Goal: Answer question/provide support: Share knowledge or assist other users

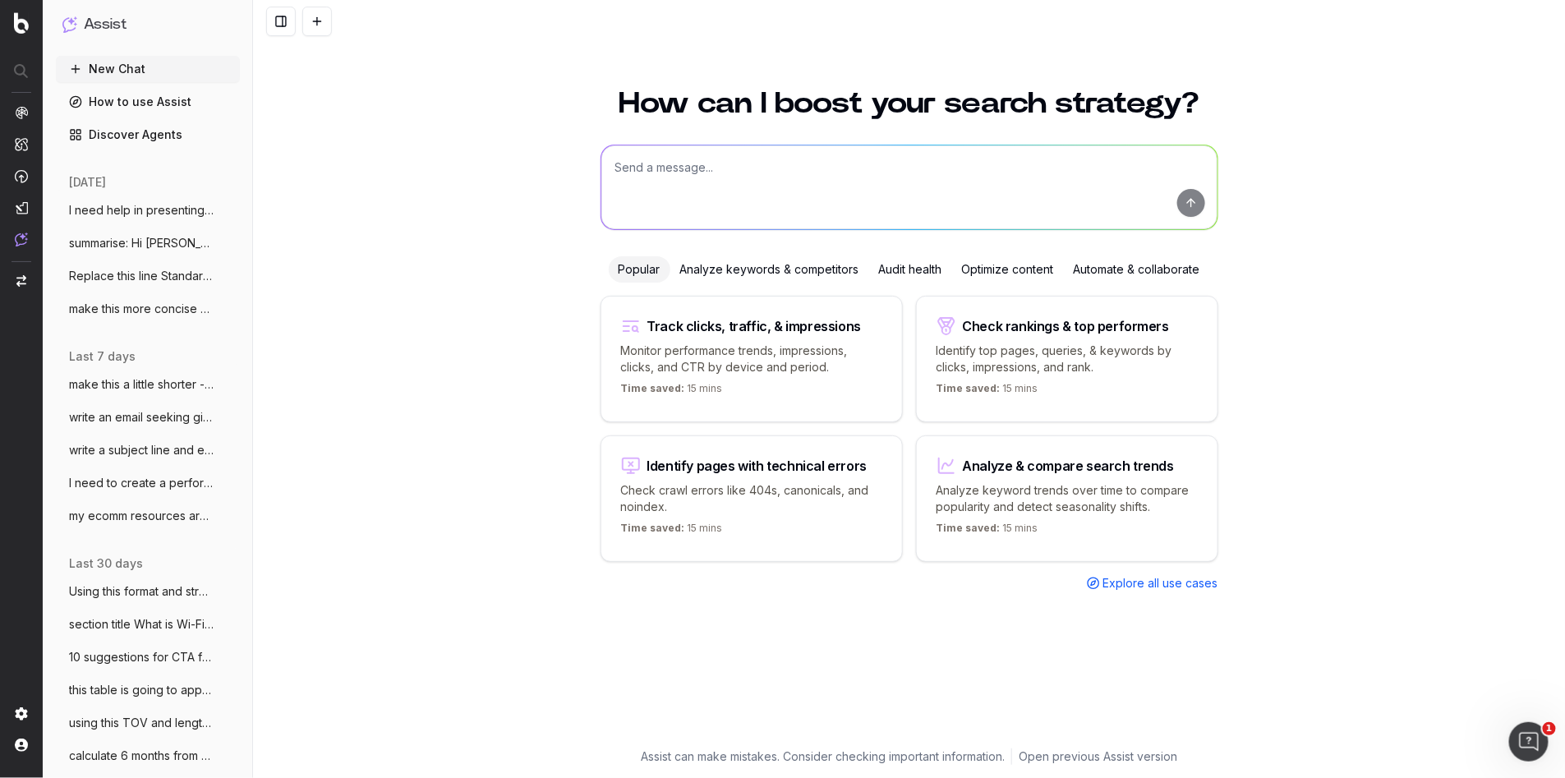
click at [629, 169] on textarea at bounding box center [910, 187] width 616 height 84
paste textarea "Selected [PERSON_NAME] stores are authorised repair drop-off locations"
type textarea "improve: Selected [PERSON_NAME] stores are authorised repair drop-off locations"
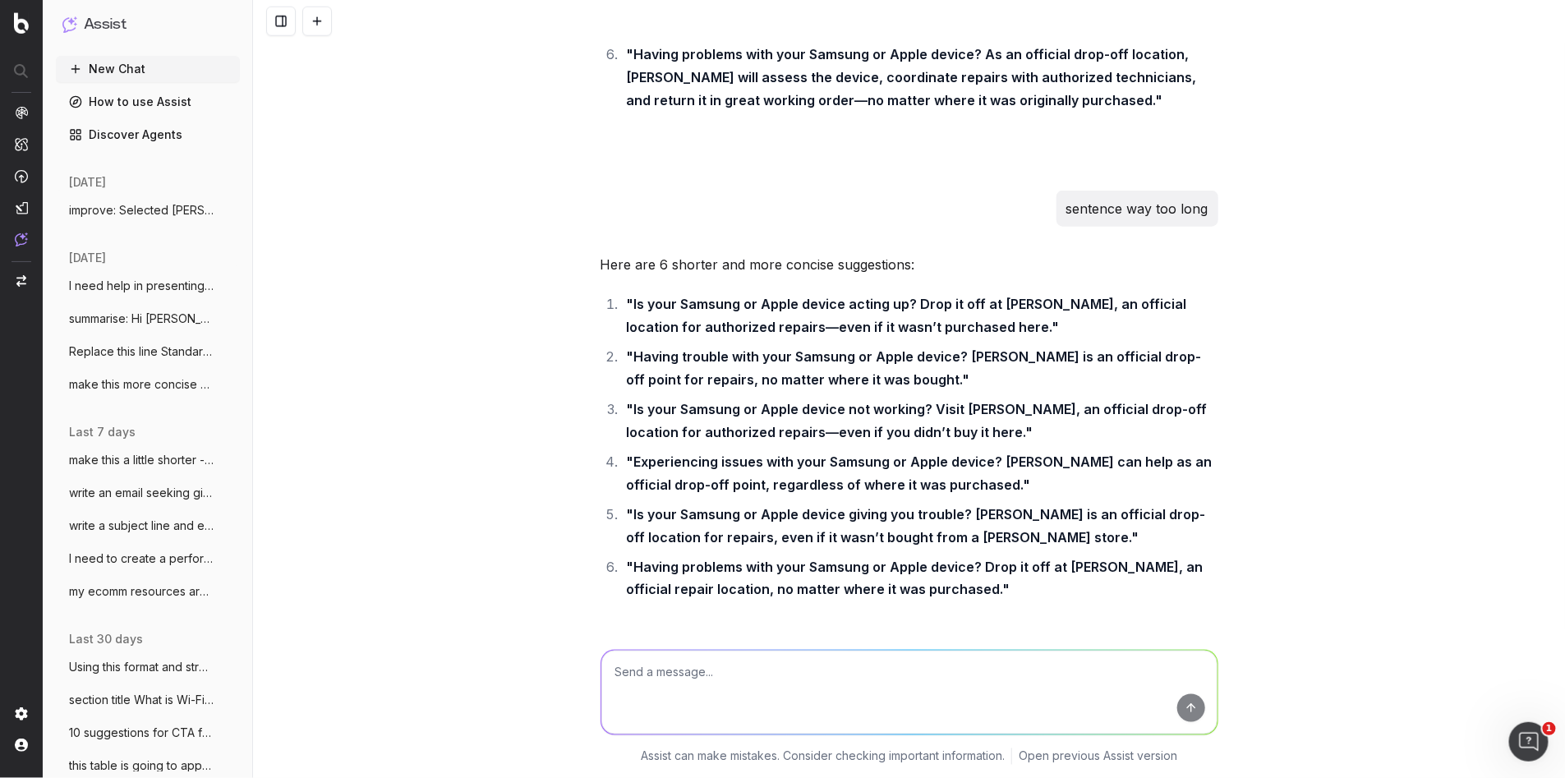
scroll to position [20555, 0]
click at [174, 215] on span "improve: Selected [PERSON_NAME] stores a" at bounding box center [141, 210] width 145 height 16
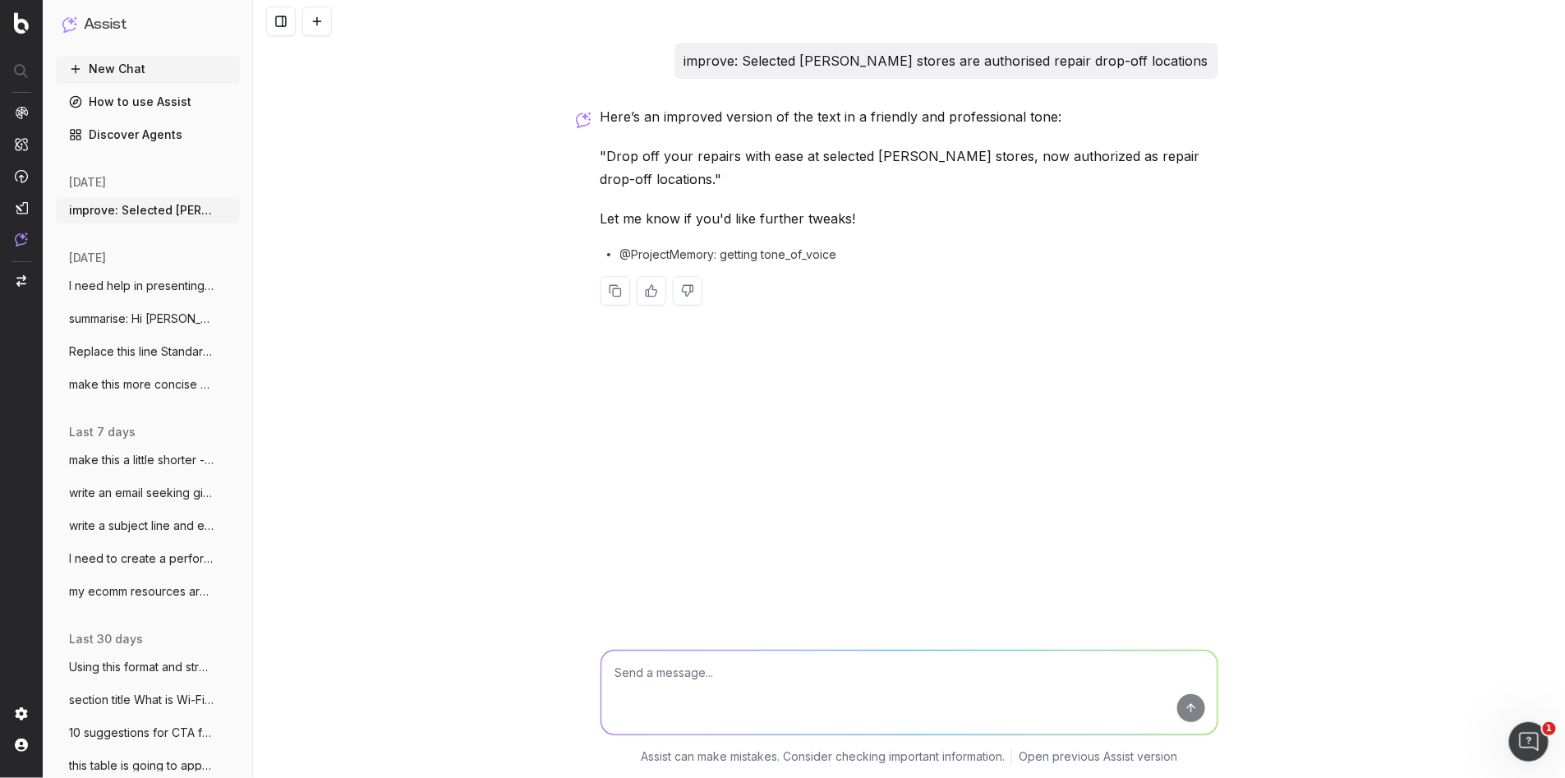
drag, startPoint x: 776, startPoint y: 181, endPoint x: 576, endPoint y: 157, distance: 201.1
click at [580, 155] on div "improve: Selected [PERSON_NAME] stores are authorised repair drop-off locations…" at bounding box center [909, 389] width 1312 height 778
copy p ""Drop off your repairs with ease at selected [PERSON_NAME] stores, now authoriz…"
